Goal: Transaction & Acquisition: Purchase product/service

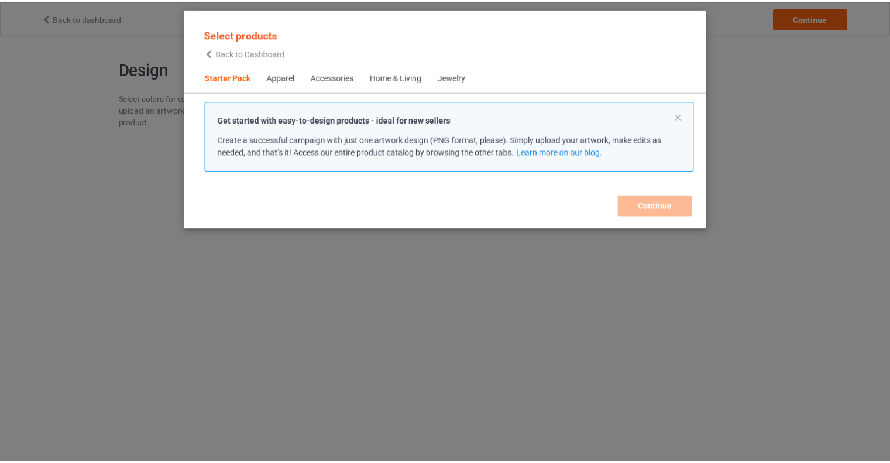
scroll to position [15, 0]
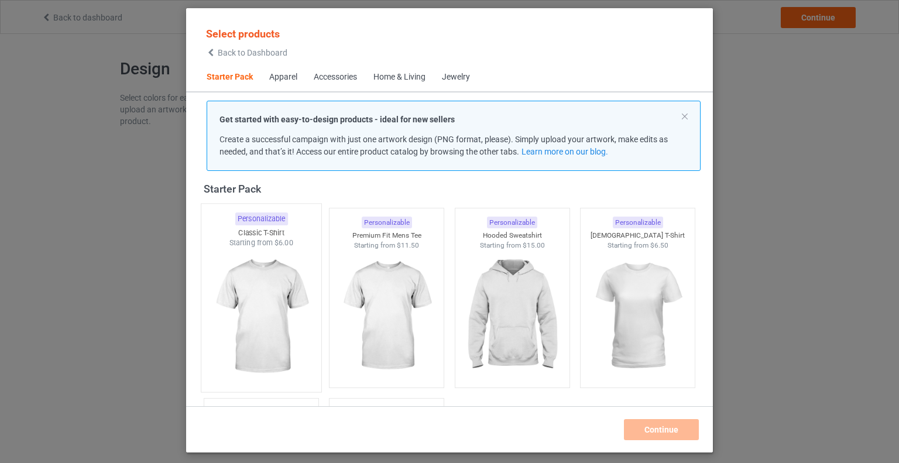
click at [267, 310] on img at bounding box center [261, 317] width 110 height 138
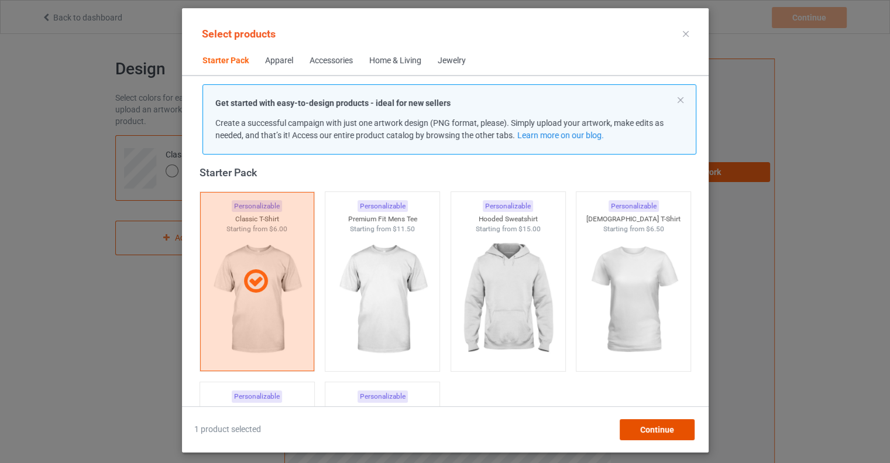
click at [665, 433] on span "Continue" at bounding box center [657, 429] width 34 height 9
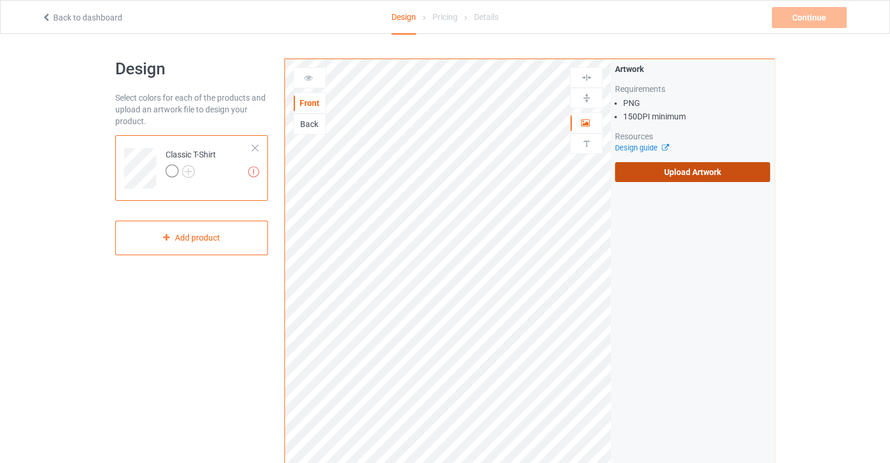
click at [685, 172] on label "Upload Artwork" at bounding box center [692, 172] width 155 height 20
click at [0, 0] on input "Upload Artwork" at bounding box center [0, 0] width 0 height 0
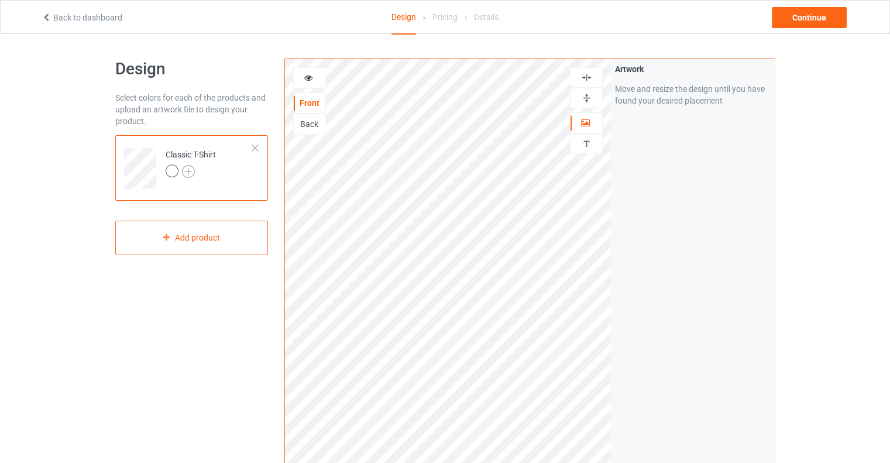
click at [190, 173] on img at bounding box center [188, 171] width 13 height 13
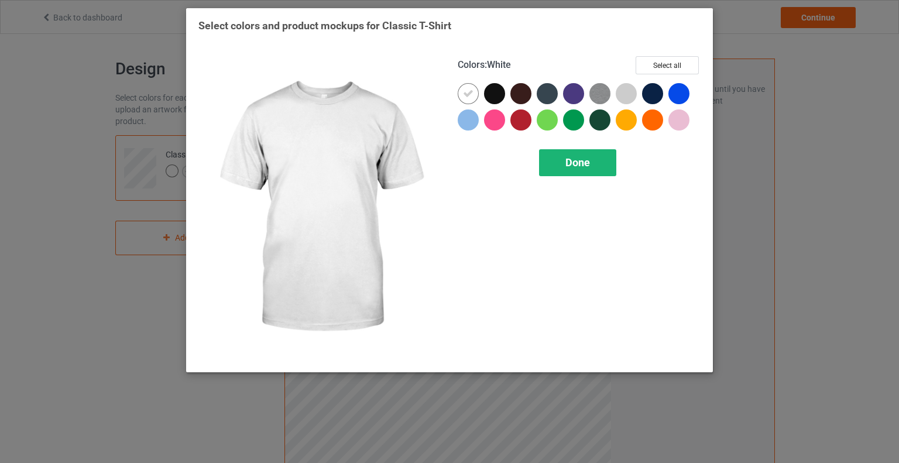
click at [586, 168] on span "Done" at bounding box center [577, 162] width 25 height 12
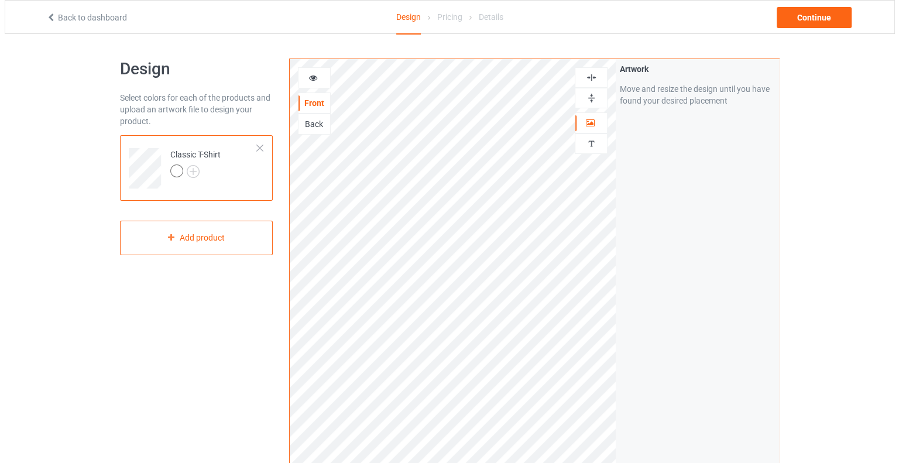
scroll to position [294, 0]
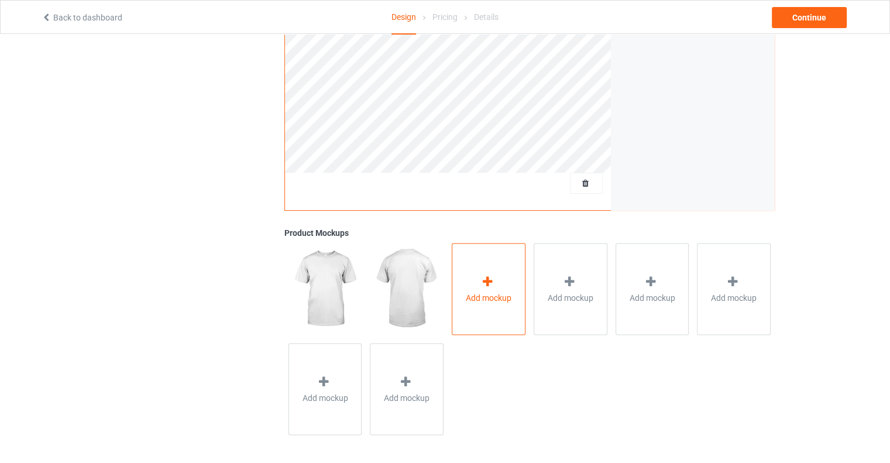
click at [495, 286] on div at bounding box center [488, 282] width 16 height 17
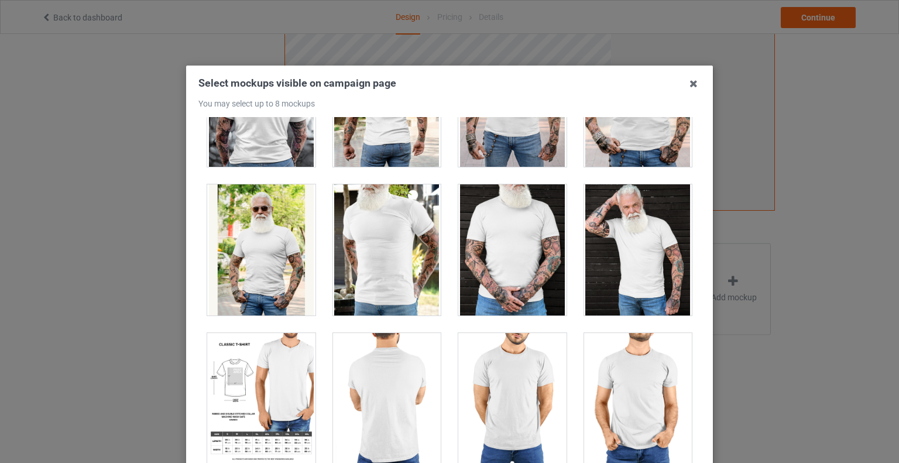
scroll to position [9627, 0]
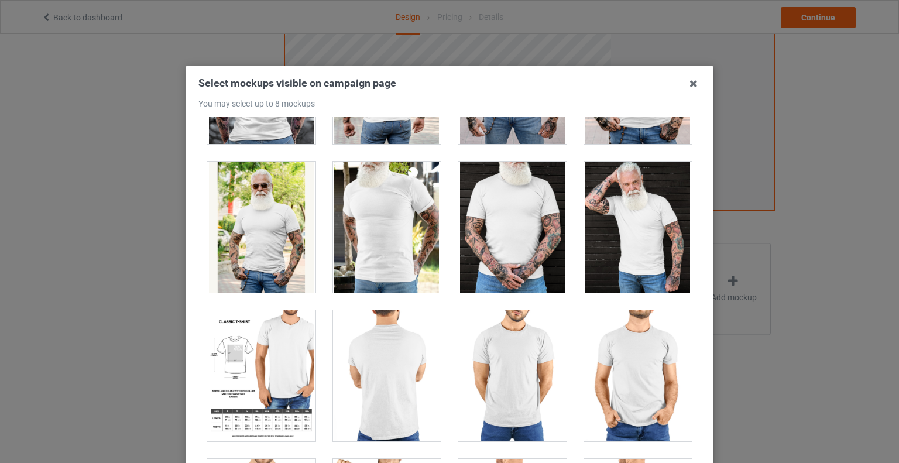
click at [510, 210] on div at bounding box center [512, 227] width 108 height 131
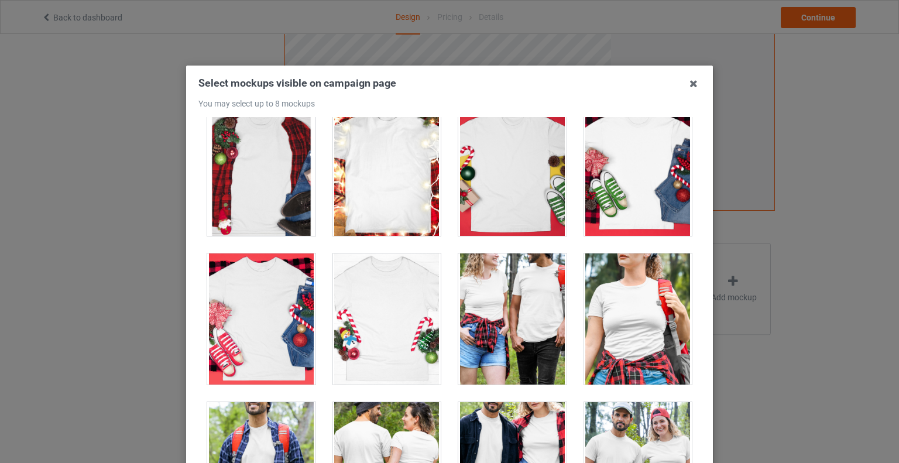
scroll to position [12691, 0]
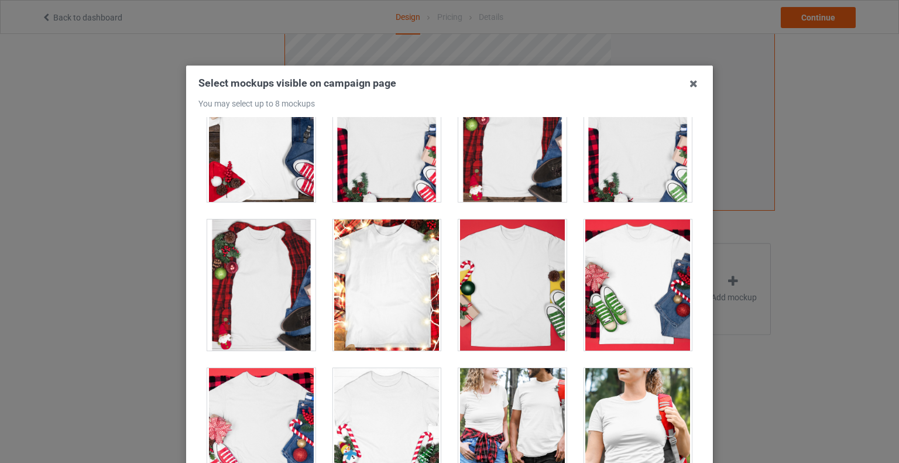
click at [629, 373] on div at bounding box center [638, 433] width 108 height 131
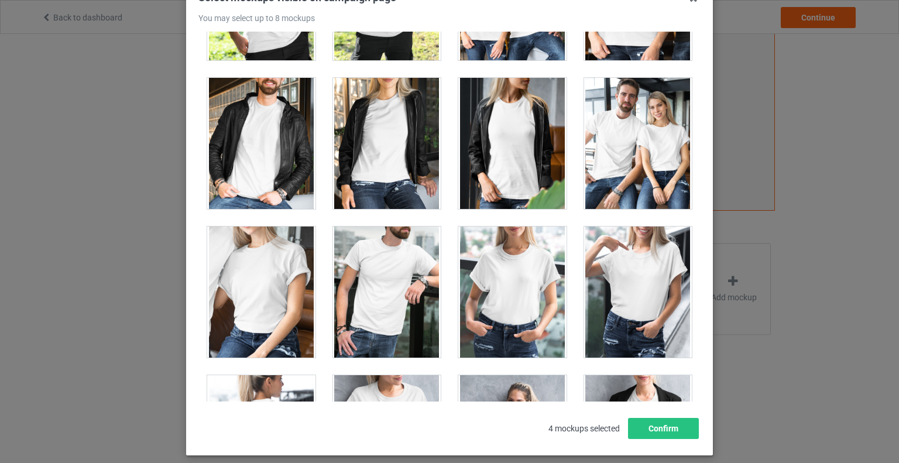
scroll to position [14349, 0]
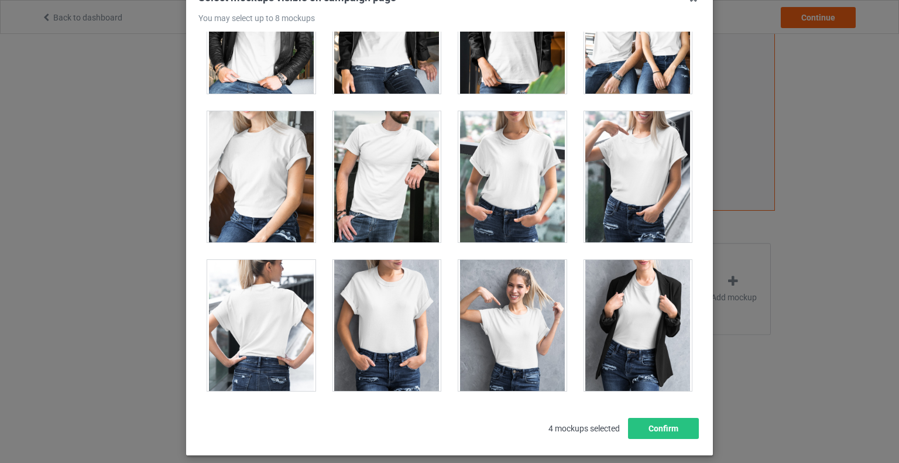
click at [292, 111] on div at bounding box center [261, 176] width 108 height 131
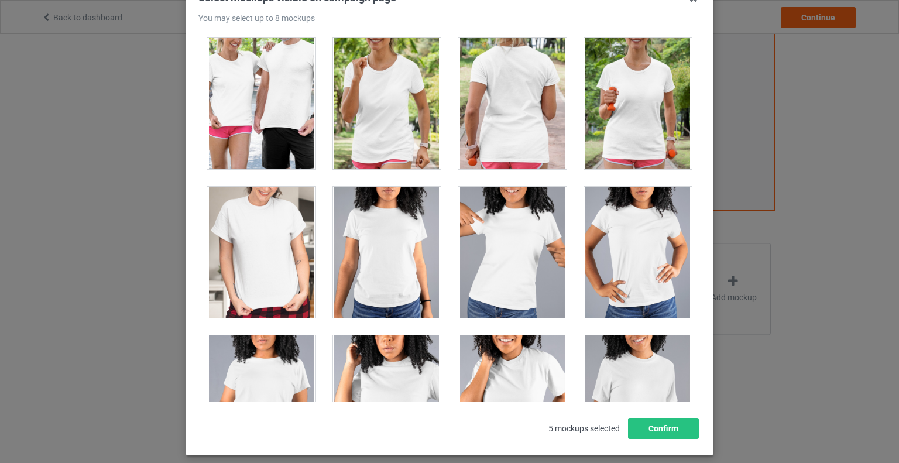
scroll to position [15039, 0]
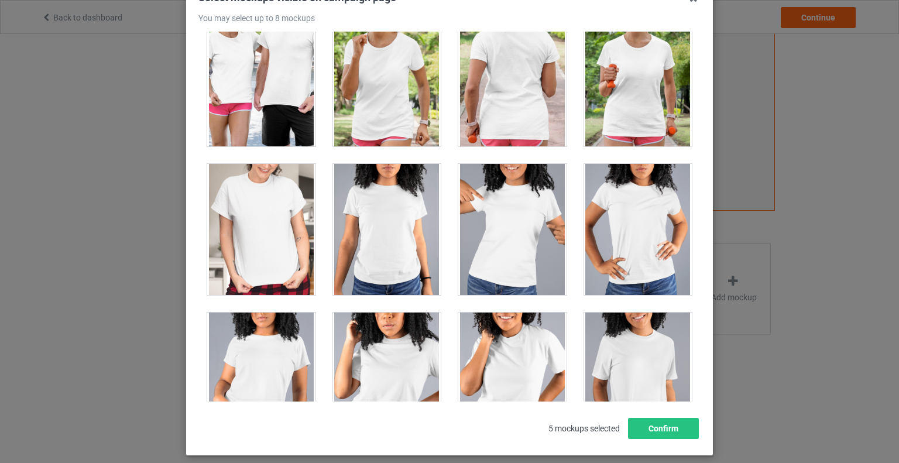
click at [291, 313] on div at bounding box center [261, 378] width 108 height 131
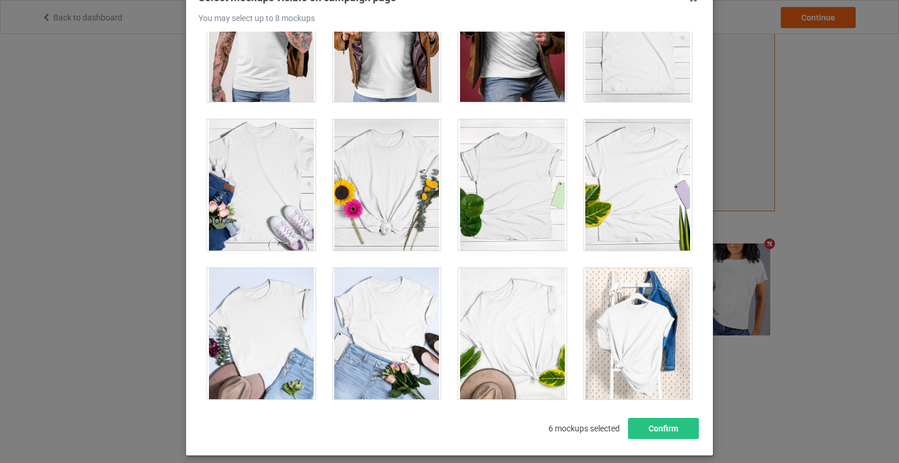
scroll to position [16537, 0]
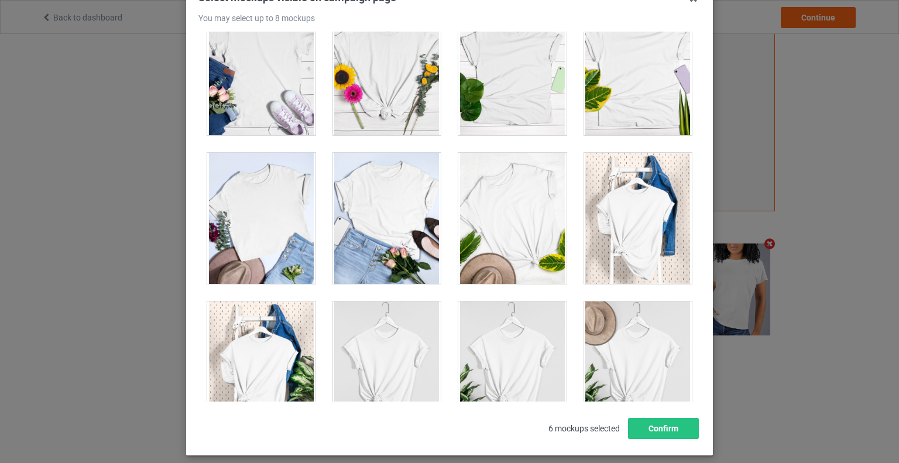
click at [293, 153] on div at bounding box center [261, 218] width 108 height 131
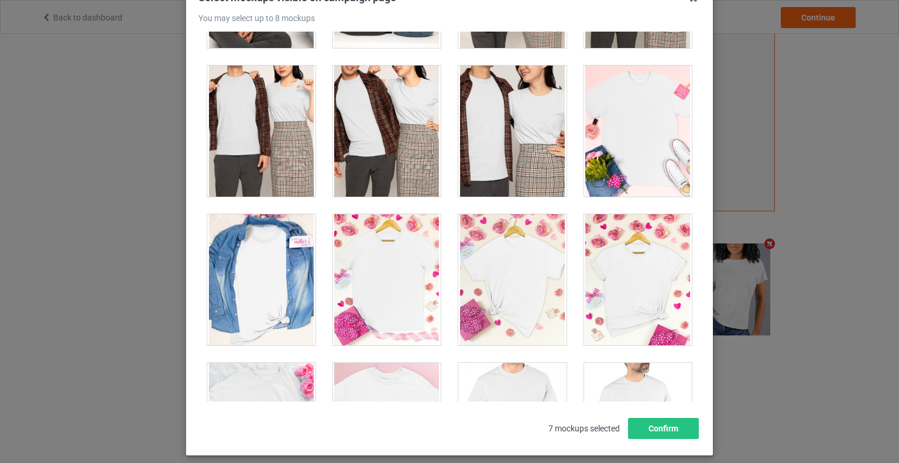
scroll to position [4768, 0]
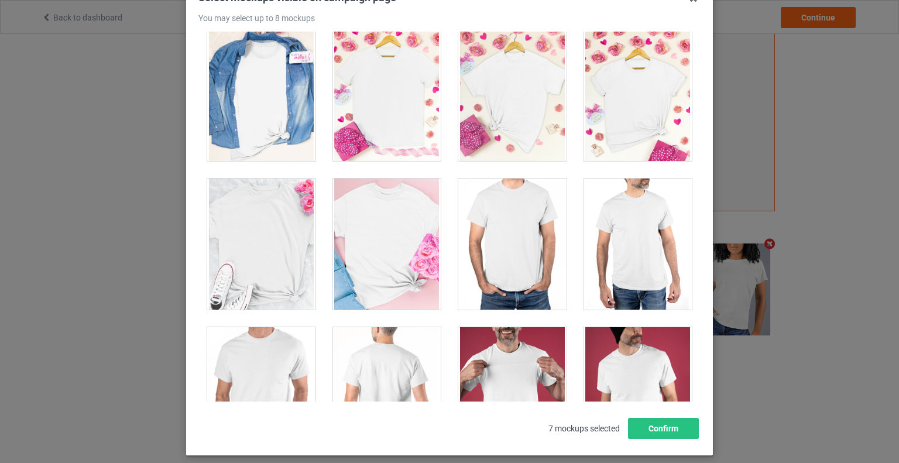
click at [414, 182] on div at bounding box center [387, 244] width 108 height 131
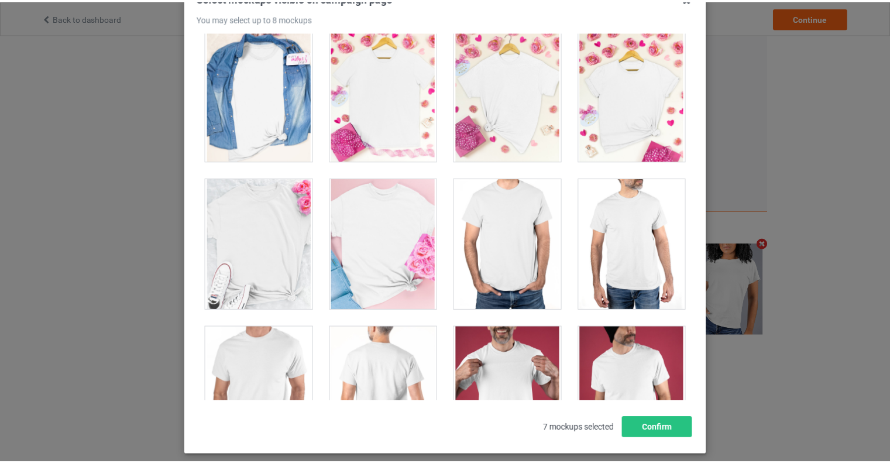
scroll to position [293, 0]
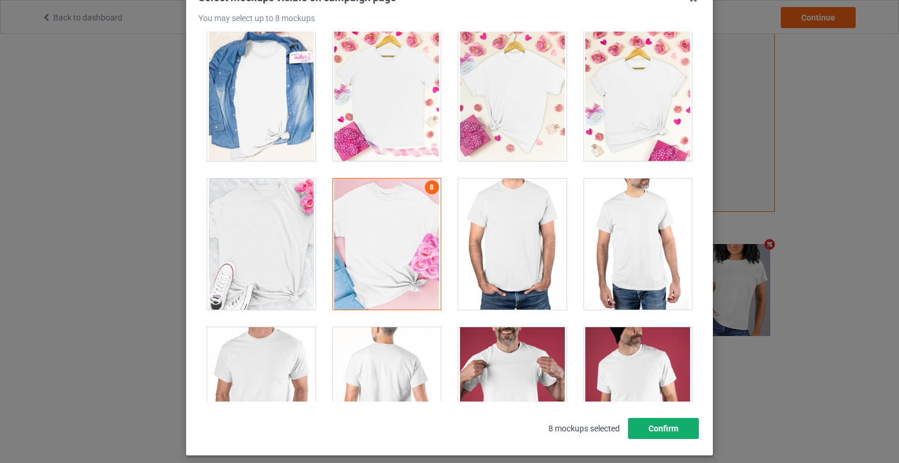
click at [651, 433] on button "Confirm" at bounding box center [663, 428] width 71 height 21
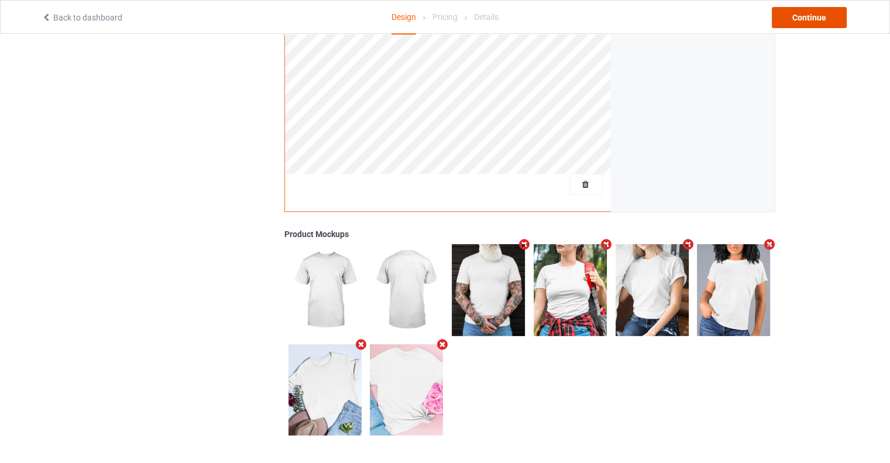
click at [795, 18] on div "Continue" at bounding box center [809, 17] width 75 height 21
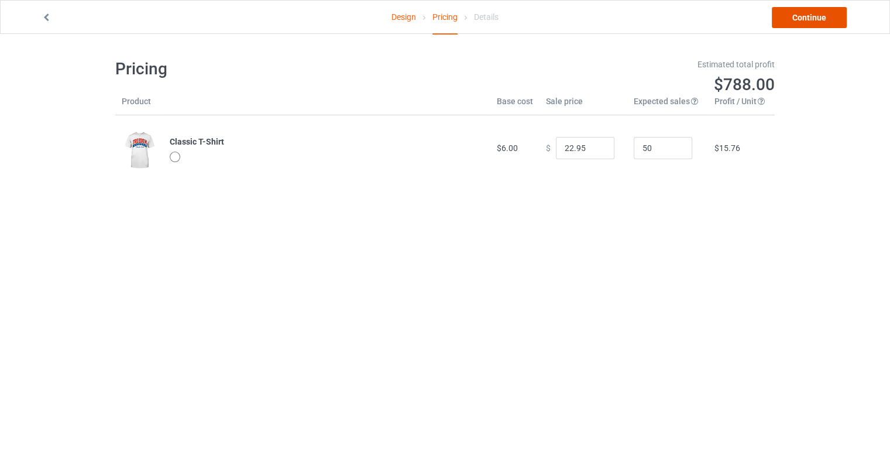
click at [836, 18] on link "Continue" at bounding box center [809, 17] width 75 height 21
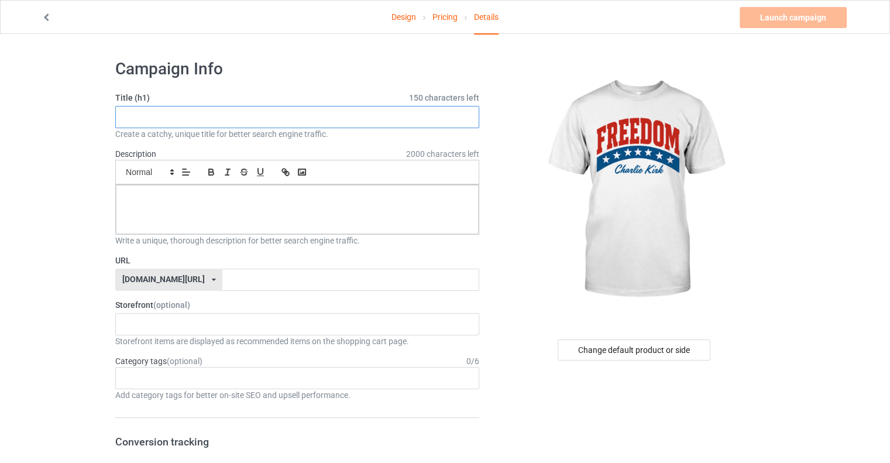
click at [140, 116] on input "text" at bounding box center [297, 117] width 364 height 22
drag, startPoint x: 220, startPoint y: 121, endPoint x: 145, endPoint y: 113, distance: 75.9
click at [123, 116] on input "[PERSON_NAME] FREEDOM" at bounding box center [297, 117] width 364 height 22
type input "[PERSON_NAME] FREEDOM"
click at [149, 200] on p at bounding box center [297, 198] width 344 height 11
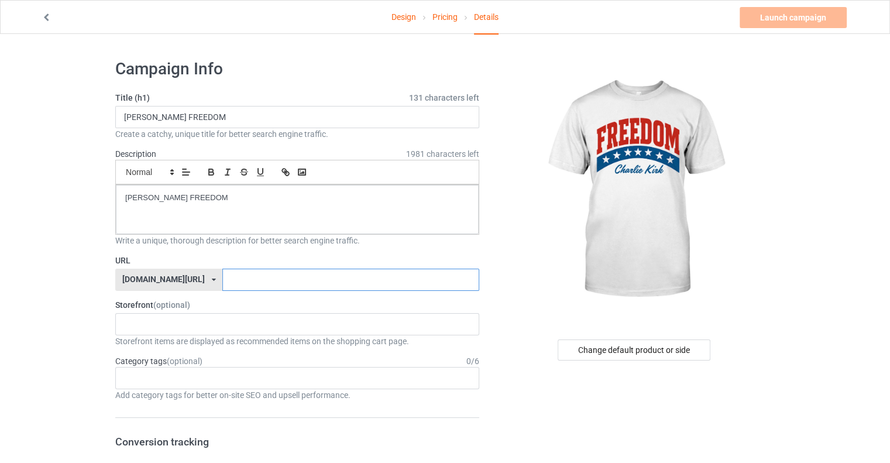
click at [222, 273] on input "text" at bounding box center [350, 280] width 256 height 22
paste input "[PERSON_NAME] FREEDOM"
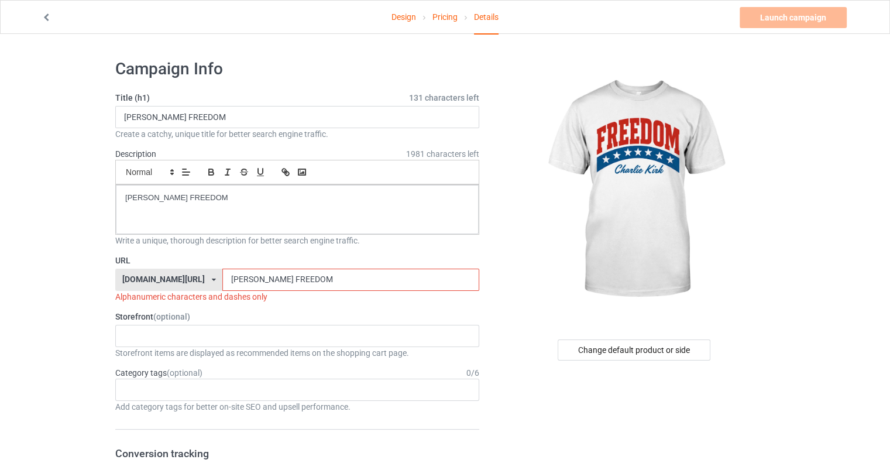
click at [228, 279] on input "[PERSON_NAME] FREEDOM" at bounding box center [350, 280] width 256 height 22
click at [248, 276] on input "[PERSON_NAME] FREEDOM" at bounding box center [350, 280] width 256 height 22
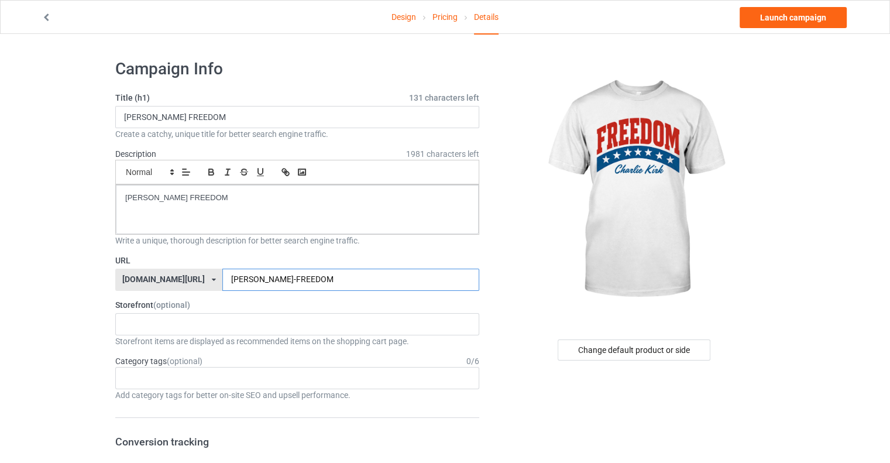
type input "[PERSON_NAME]-FREEDOM"
click at [135, 200] on p "[PERSON_NAME] FREEDOM" at bounding box center [297, 198] width 344 height 11
click at [0, 0] on lt-strong "R" at bounding box center [0, 0] width 0 height 0
click at [222, 277] on input "[PERSON_NAME]-FREEDOM" at bounding box center [350, 280] width 256 height 22
click at [222, 279] on input "[PERSON_NAME]-FREEDOM" at bounding box center [350, 280] width 256 height 22
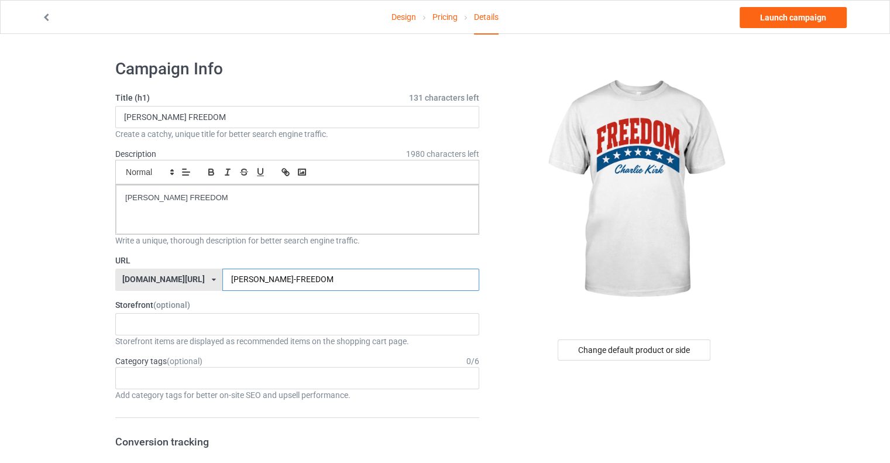
type input "[PERSON_NAME]-FREEDOM"
click at [143, 114] on input "[PERSON_NAME] FREEDOM" at bounding box center [297, 117] width 364 height 22
click at [141, 115] on input "[PERSON_NAME] FREEDOM" at bounding box center [297, 117] width 364 height 22
type input "[PERSON_NAME] FREEDOM"
click at [802, 20] on link "Launch campaign" at bounding box center [793, 17] width 107 height 21
